Goal: Task Accomplishment & Management: Manage account settings

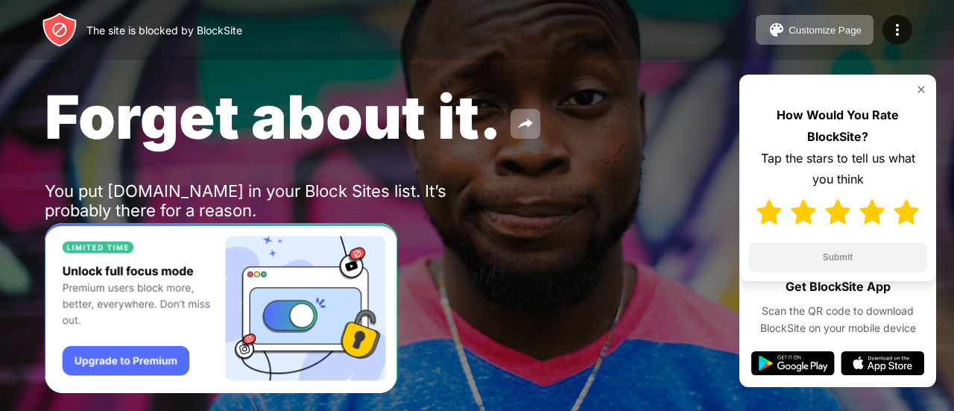
click at [912, 220] on img at bounding box center [906, 211] width 25 height 25
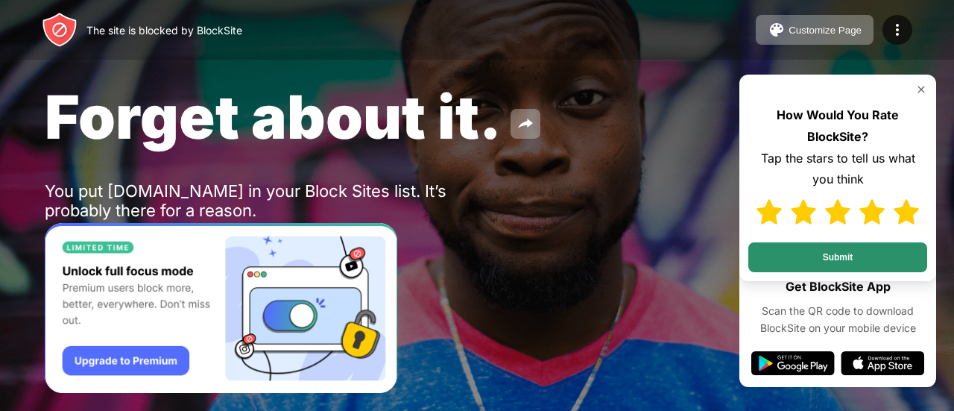
click at [876, 262] on button "Submit" at bounding box center [837, 257] width 179 height 30
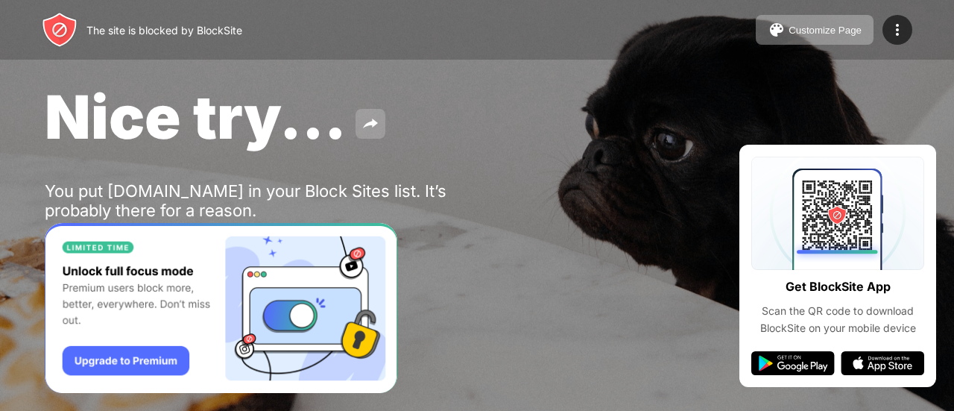
click at [371, 122] on img at bounding box center [371, 124] width 18 height 18
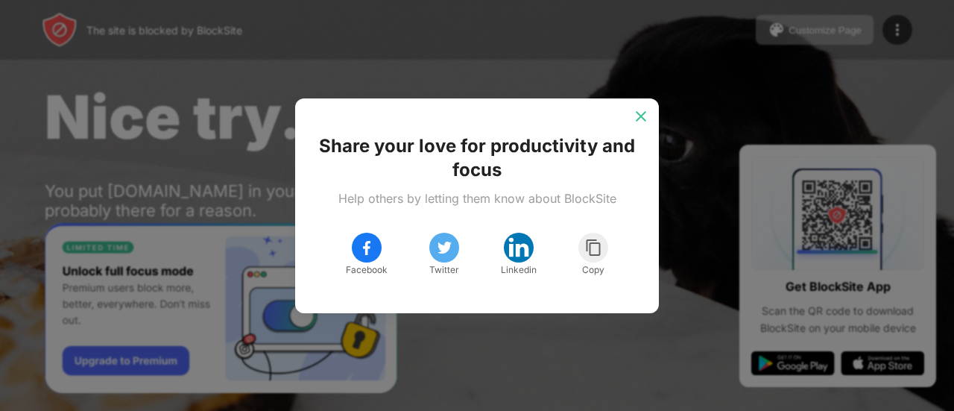
click at [640, 111] on img at bounding box center [641, 116] width 15 height 15
